Goal: Transaction & Acquisition: Subscribe to service/newsletter

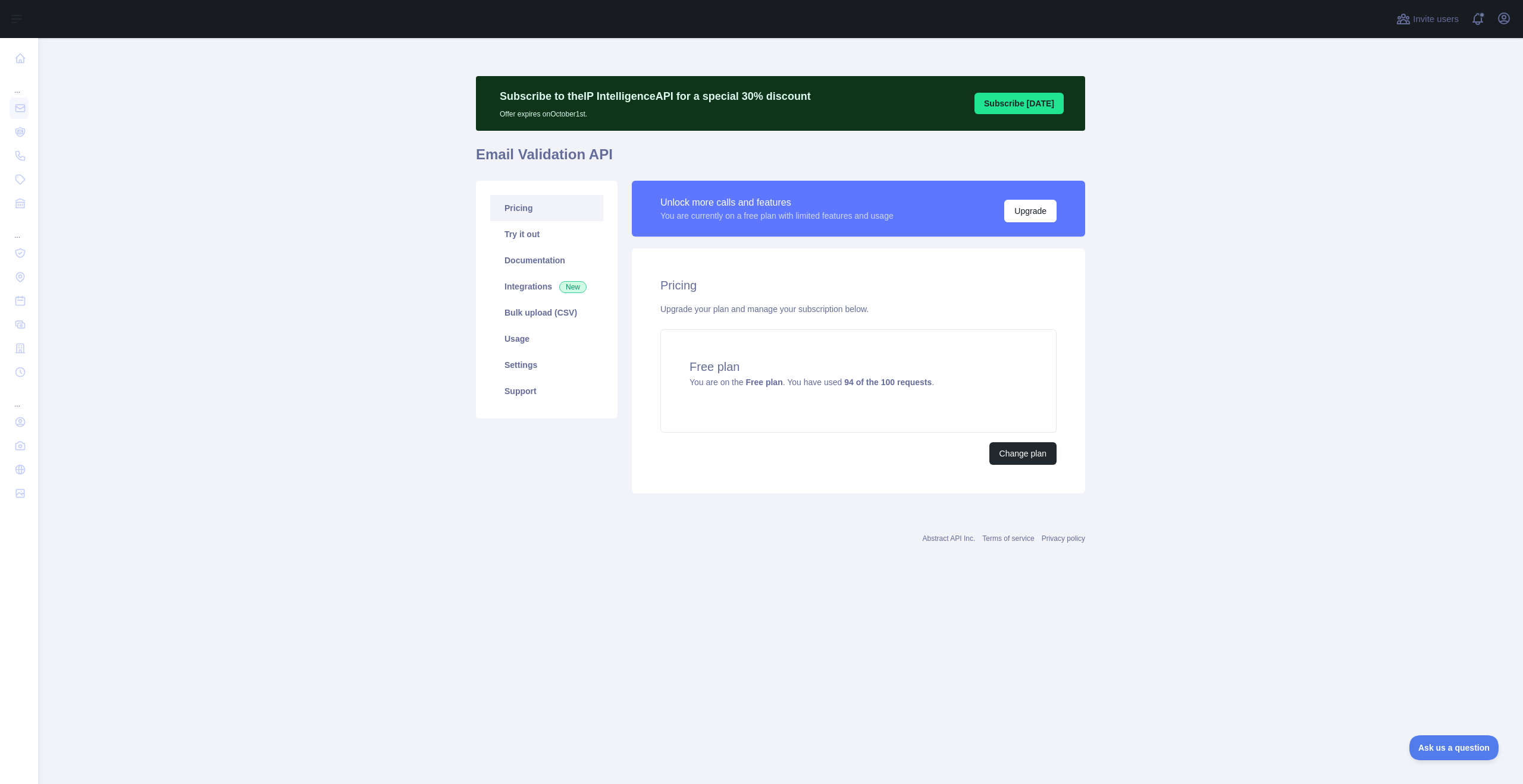
click at [1187, 278] on main "Subscribe to the IP Intelligence API for a special 30 % discount Offer expires …" at bounding box center [780, 411] width 1485 height 746
click at [524, 337] on link "Usage" at bounding box center [546, 339] width 113 height 26
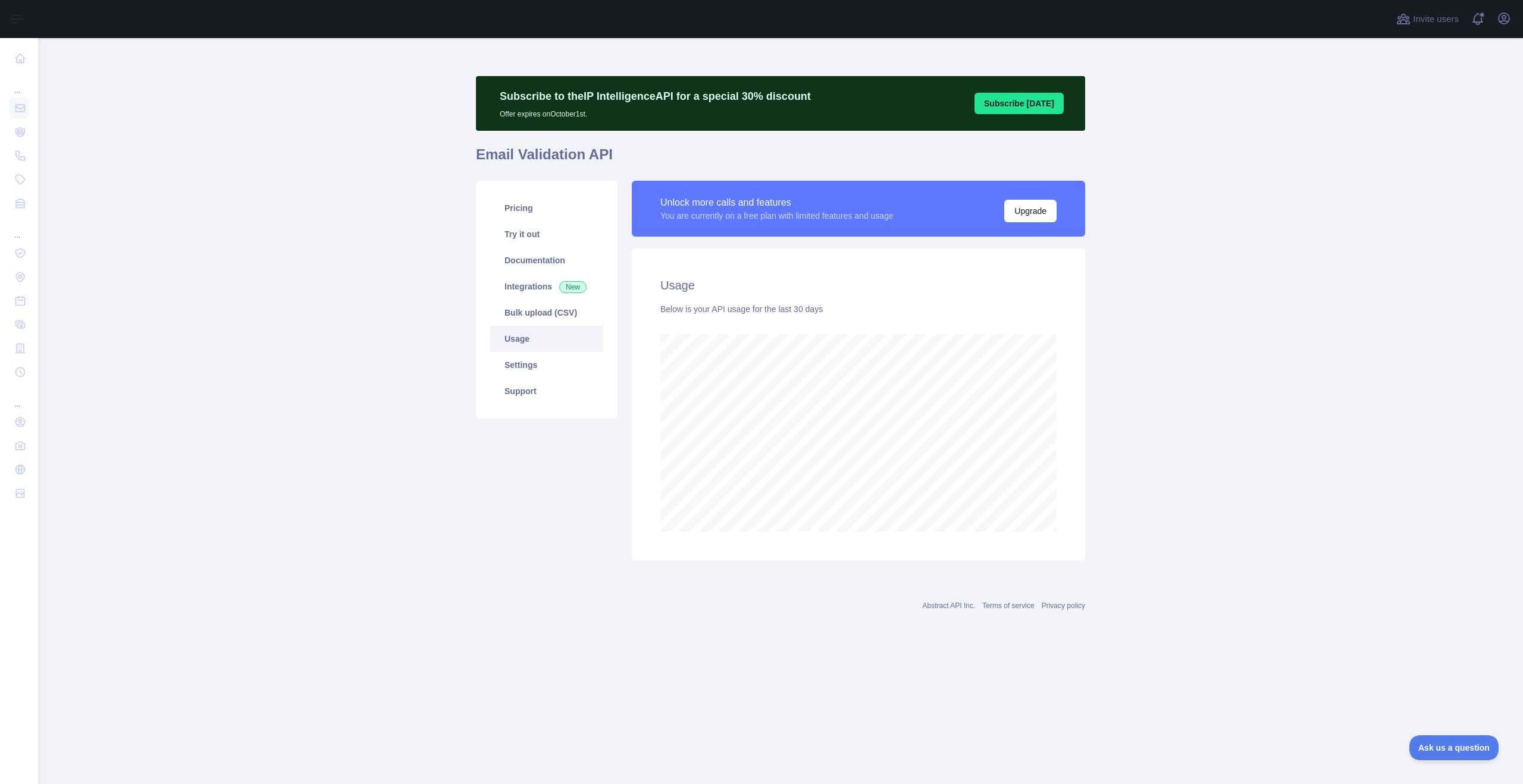
scroll to position [746, 1485]
click at [534, 211] on link "Pricing" at bounding box center [546, 208] width 113 height 26
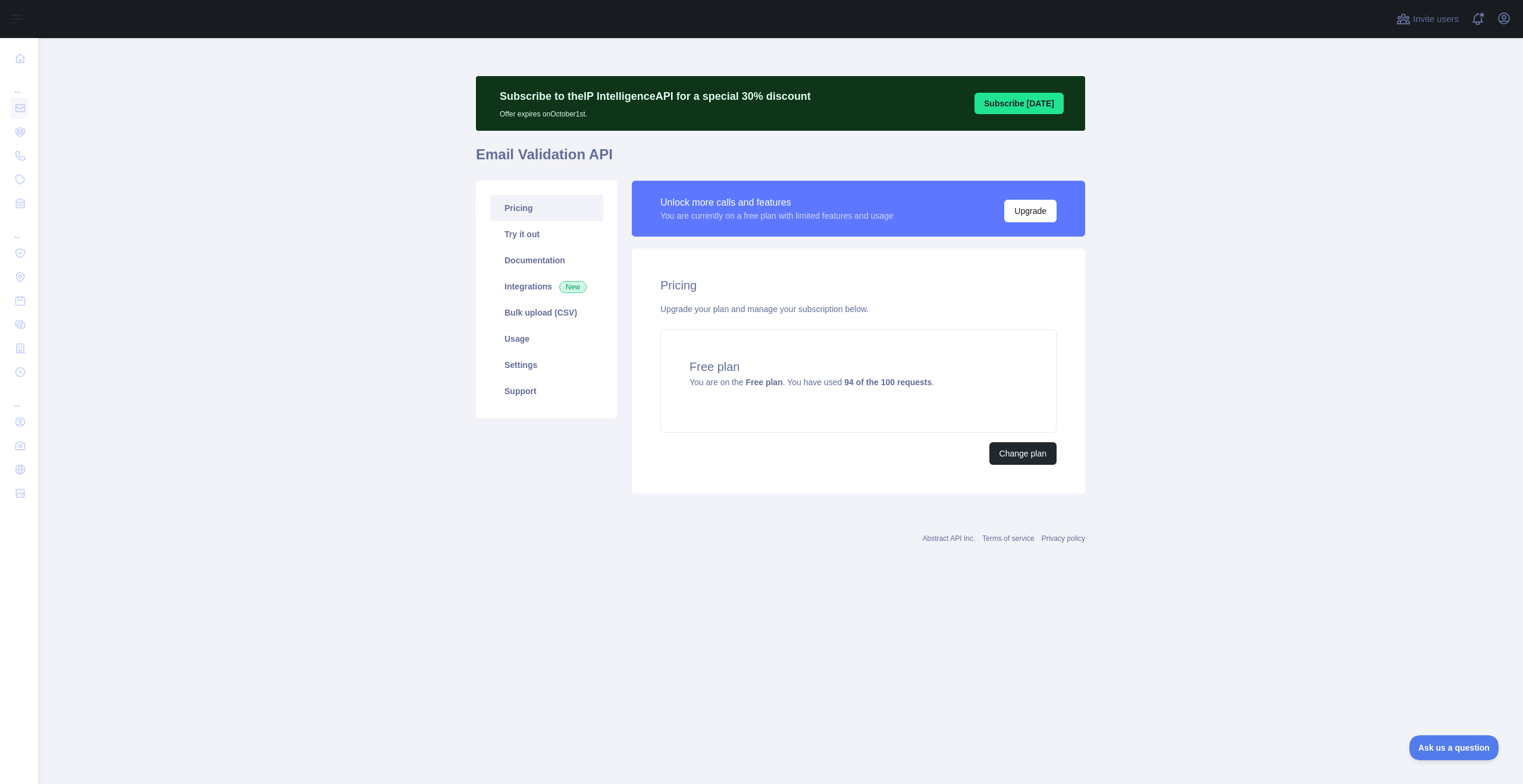
click at [1201, 279] on main "Subscribe to the IP Intelligence API for a special 30 % discount Offer expires …" at bounding box center [780, 411] width 1485 height 746
click at [528, 366] on link "Settings" at bounding box center [546, 365] width 113 height 26
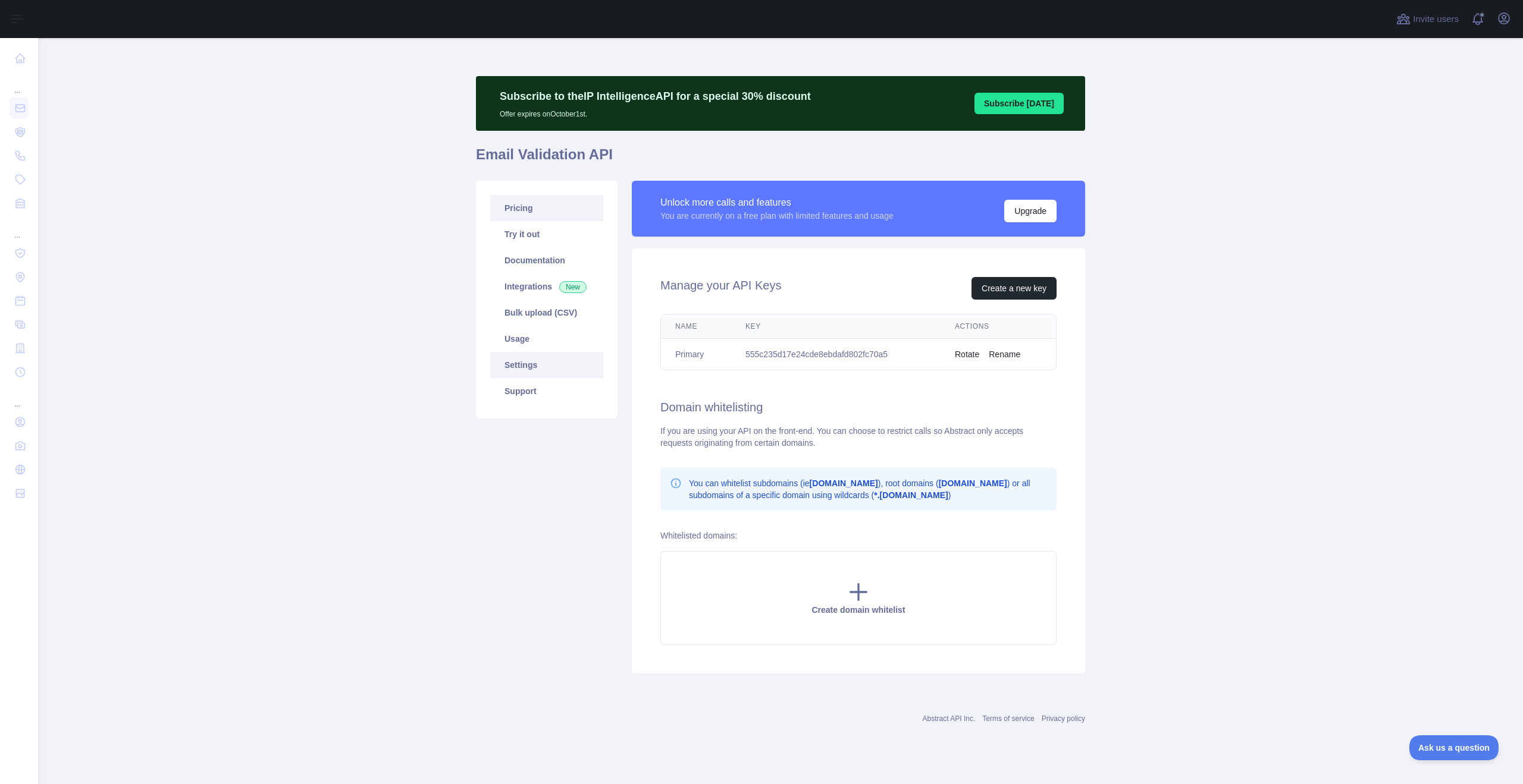
click at [526, 205] on link "Pricing" at bounding box center [546, 208] width 113 height 26
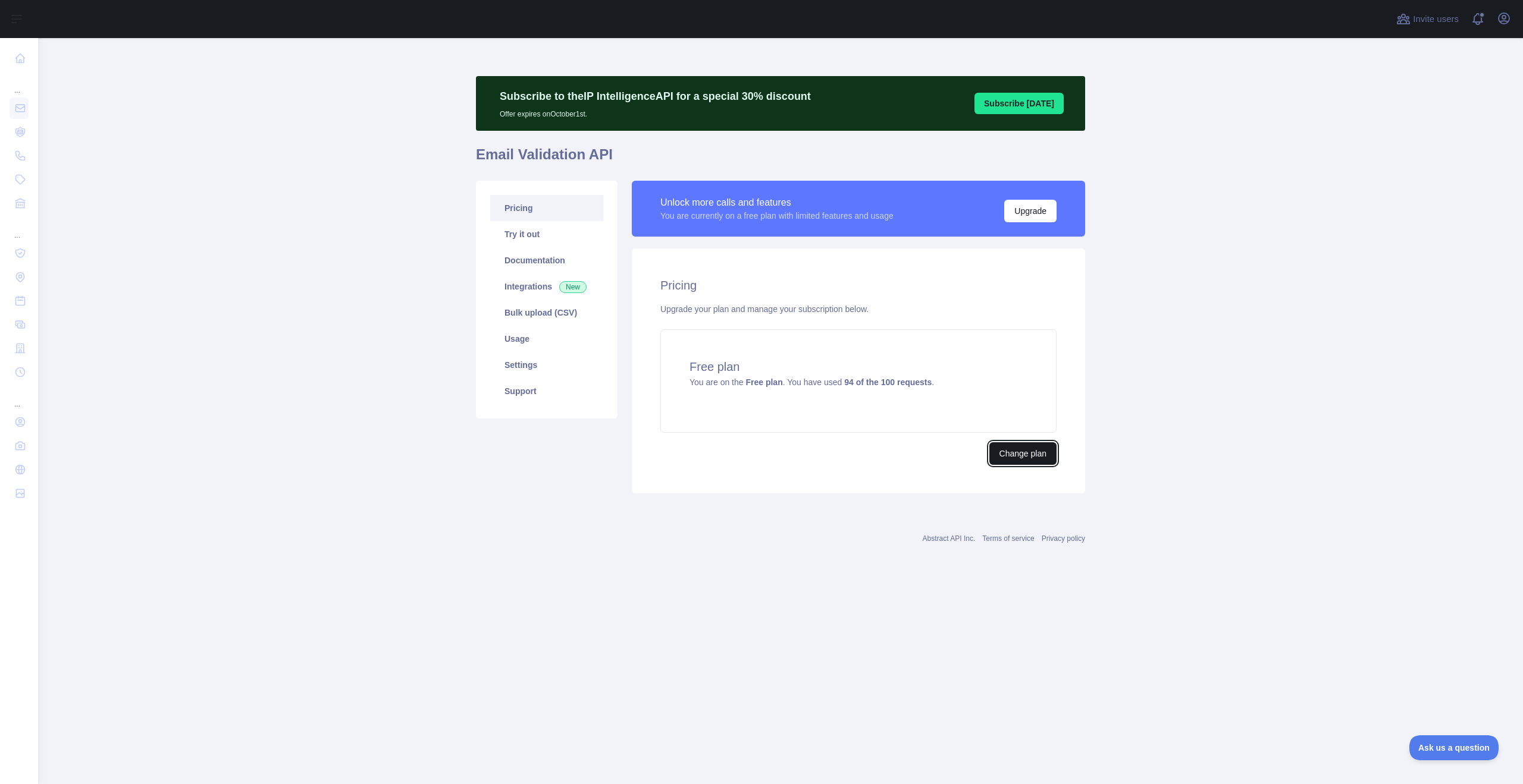
click at [1011, 455] on button "Change plan" at bounding box center [1022, 454] width 67 height 22
